Goal: Transaction & Acquisition: Download file/media

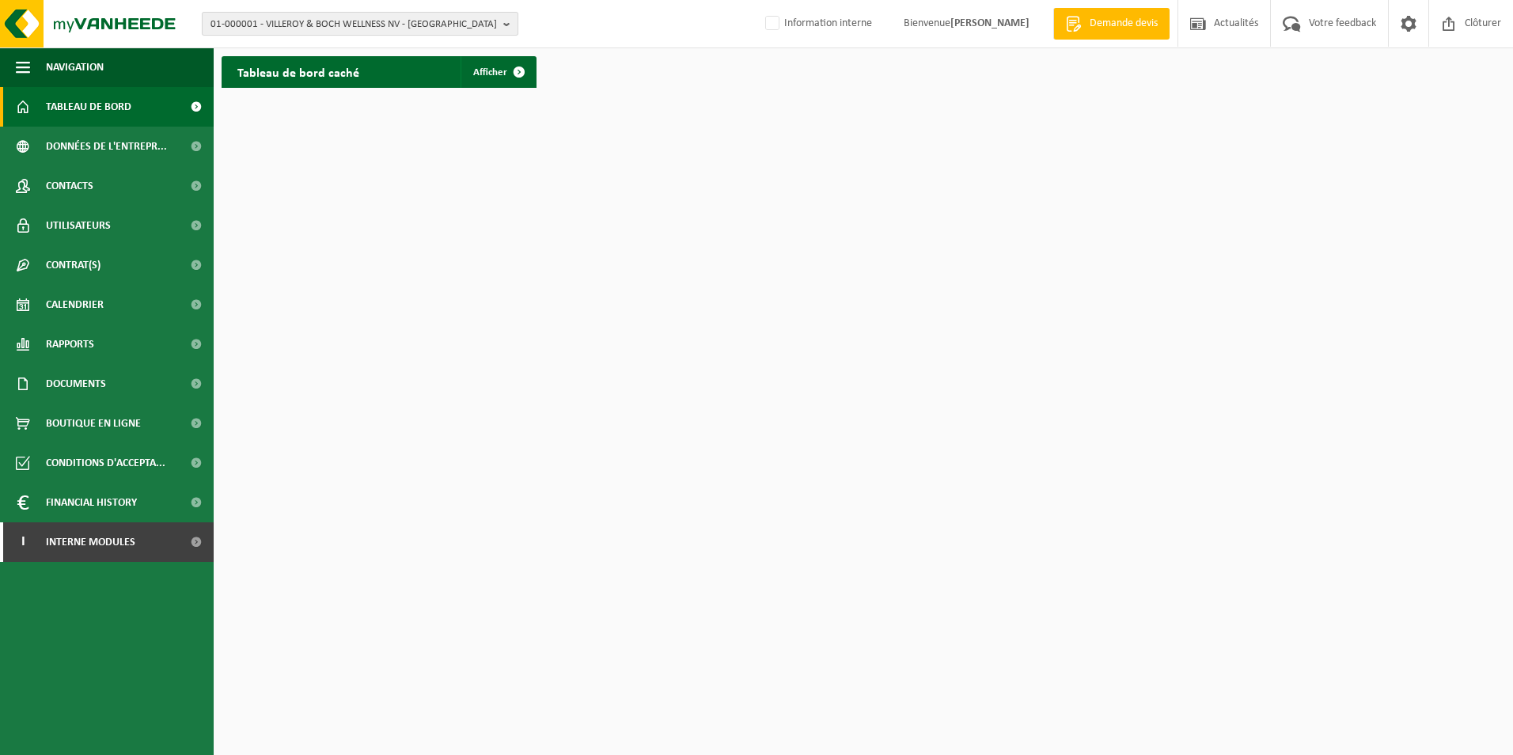
click at [390, 25] on span "01-000001 - VILLEROY & BOCH WELLNESS NV - [GEOGRAPHIC_DATA]" at bounding box center [353, 25] width 286 height 24
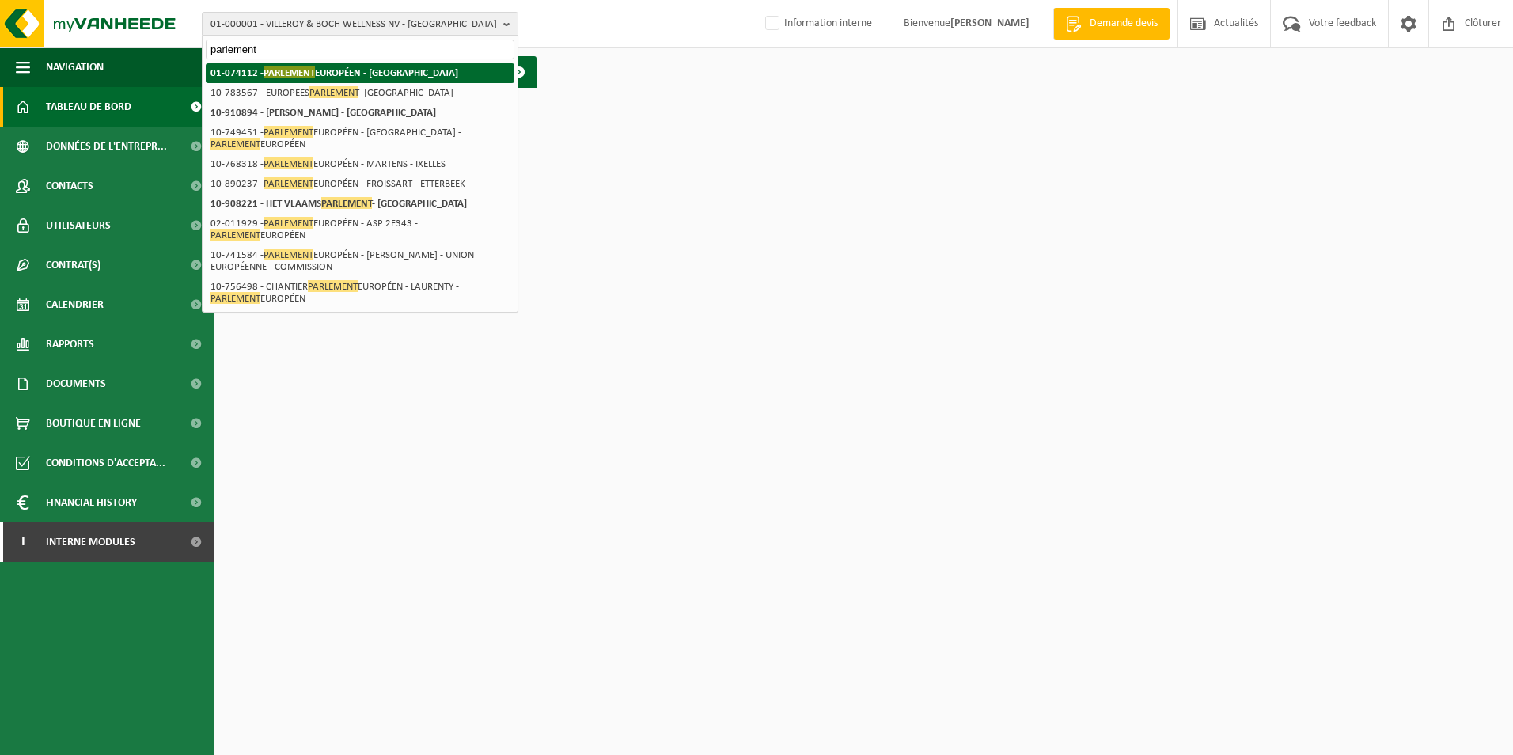
type input "parlement"
click at [377, 68] on strong "01-074112 - PARLEMENT EUROPÉEN - [GEOGRAPHIC_DATA]" at bounding box center [334, 72] width 248 height 12
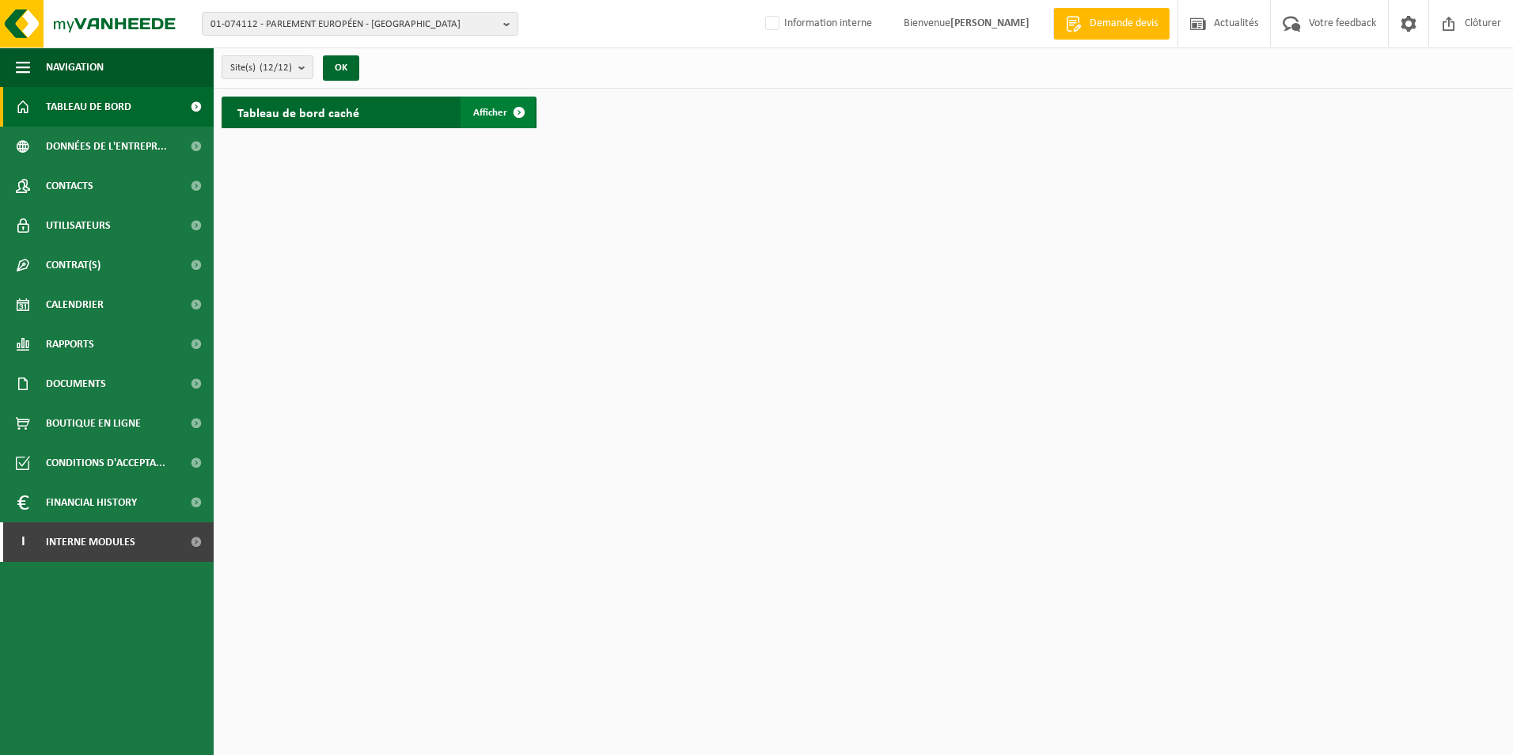
click at [481, 117] on span "Afficher" at bounding box center [490, 113] width 34 height 10
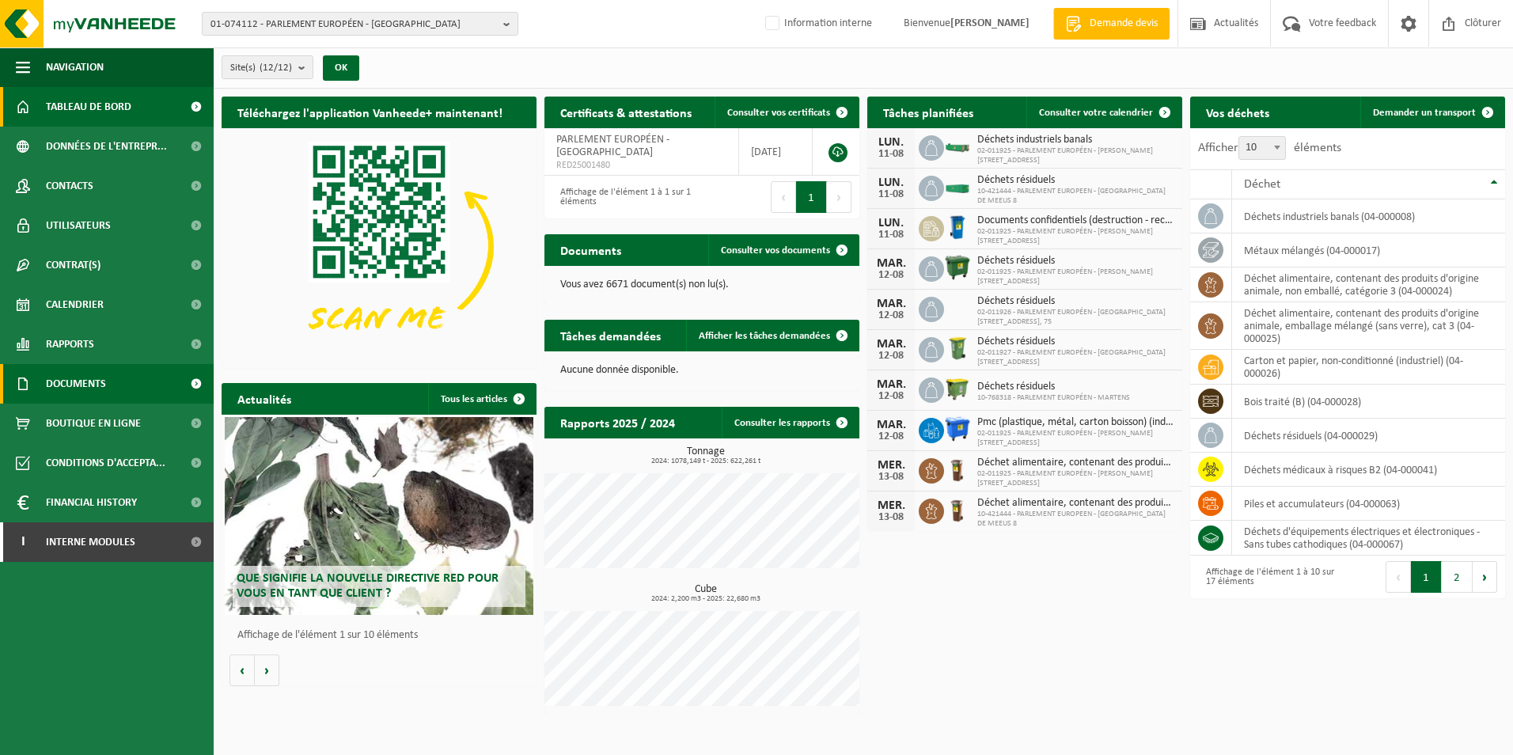
click at [91, 380] on span "Documents" at bounding box center [76, 384] width 60 height 40
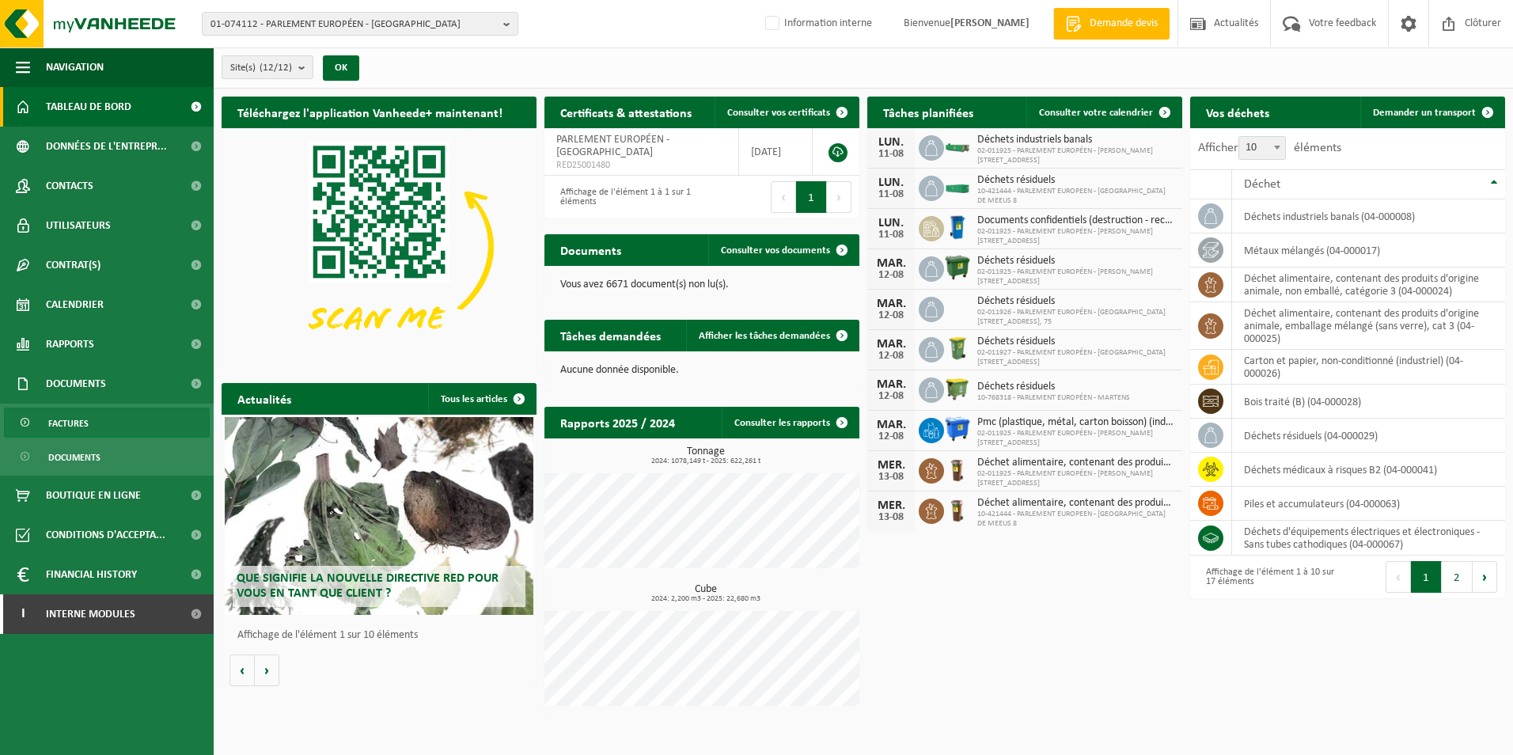
click at [94, 412] on link "Factures" at bounding box center [107, 422] width 206 height 30
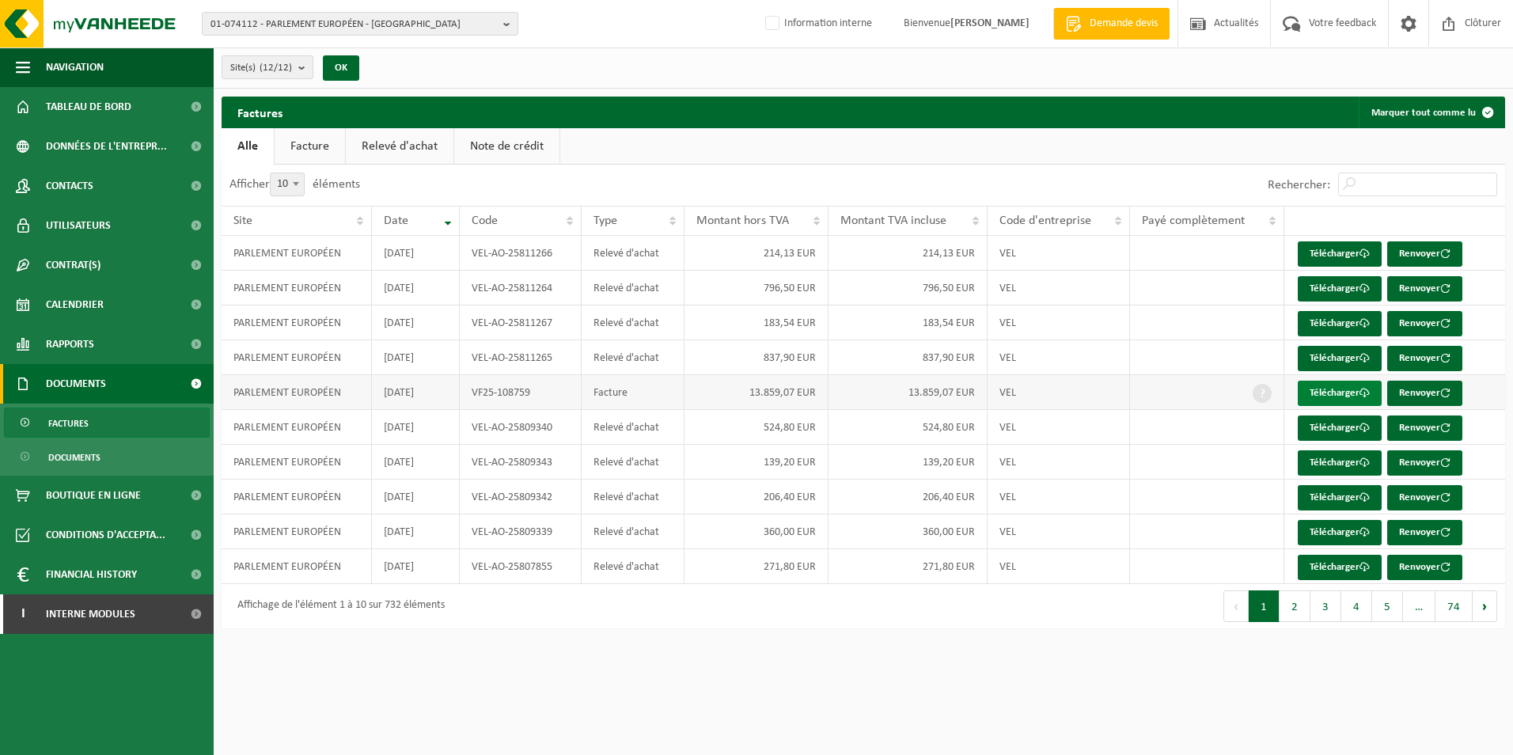
click at [1336, 389] on link "Télécharger" at bounding box center [1339, 393] width 84 height 25
click at [314, 157] on link "Facture" at bounding box center [310, 146] width 70 height 36
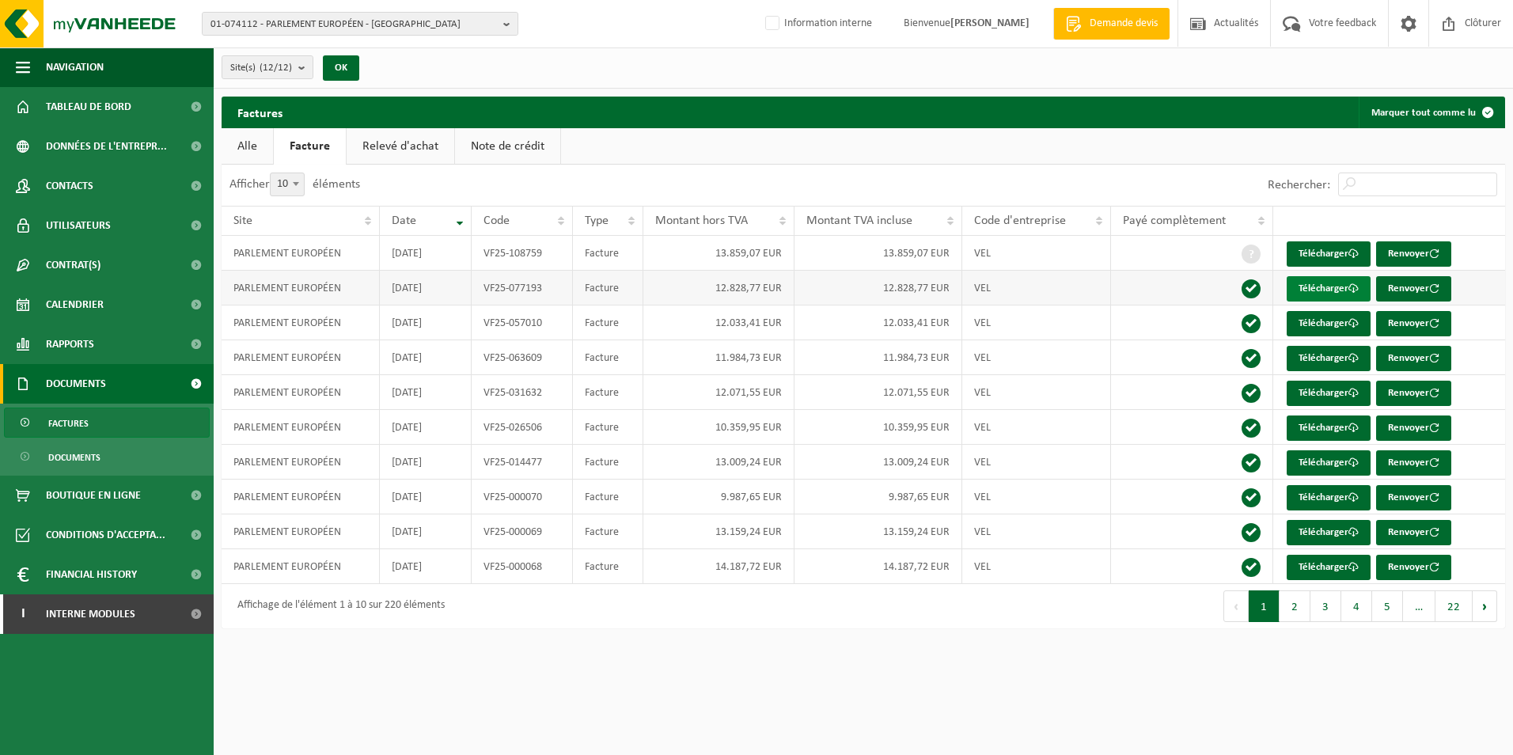
click at [1335, 290] on link "Télécharger" at bounding box center [1328, 288] width 84 height 25
click at [1320, 330] on link "Télécharger" at bounding box center [1328, 323] width 84 height 25
click at [1320, 535] on link "Télécharger" at bounding box center [1328, 532] width 84 height 25
click at [1301, 564] on link "Télécharger" at bounding box center [1328, 567] width 84 height 25
